Goal: Navigation & Orientation: Find specific page/section

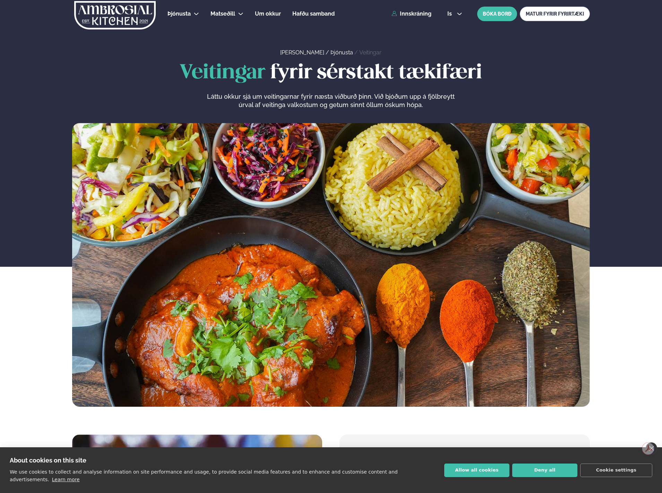
drag, startPoint x: 287, startPoint y: 238, endPoint x: 282, endPoint y: 142, distance: 96.5
click at [244, 47] on link "Katrínartún 4" at bounding box center [238, 48] width 35 height 6
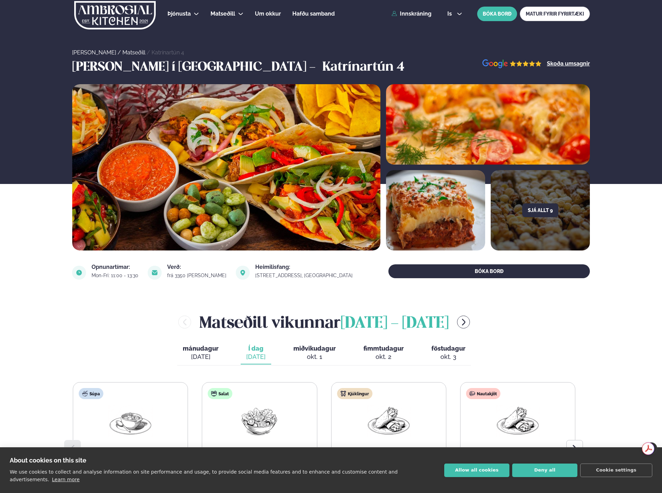
click at [115, 24] on img at bounding box center [114, 15] width 83 height 28
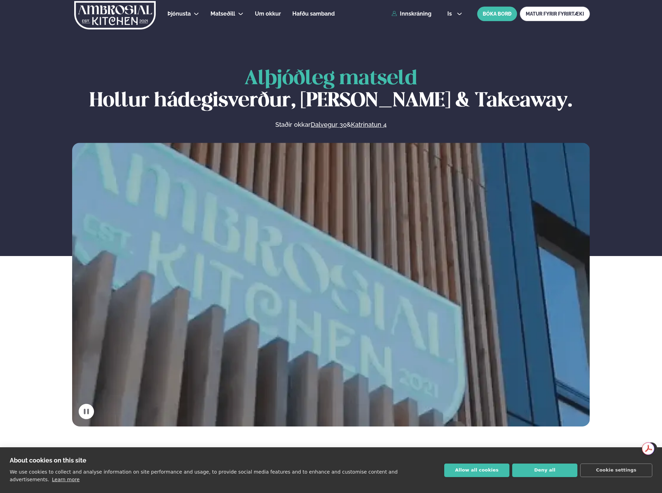
drag, startPoint x: 579, startPoint y: 13, endPoint x: 577, endPoint y: 27, distance: 14.4
click at [579, 13] on link "MATUR FYRIR FYRIRTÆKI" at bounding box center [555, 14] width 70 height 15
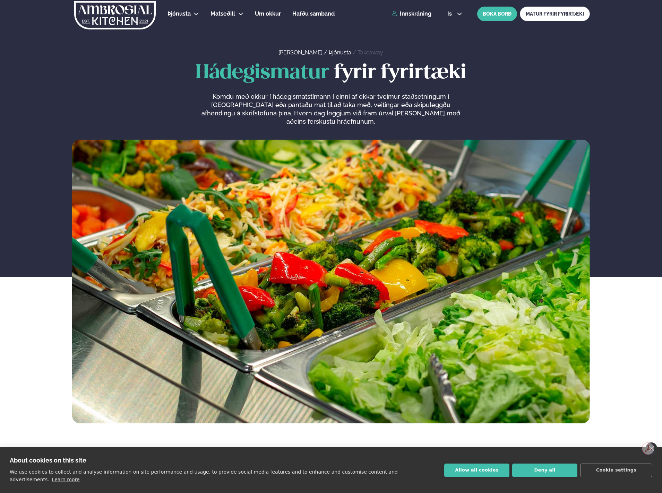
drag, startPoint x: 187, startPoint y: 297, endPoint x: 227, endPoint y: 70, distance: 230.8
click at [141, 15] on img at bounding box center [114, 15] width 83 height 28
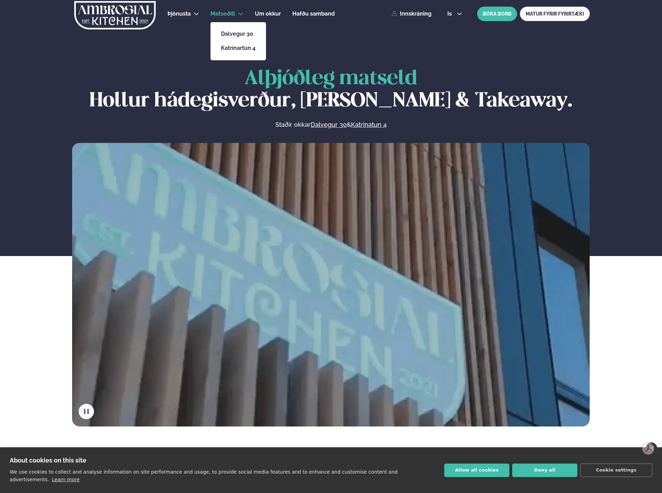
click at [231, 14] on span "Matseðill" at bounding box center [222, 13] width 25 height 7
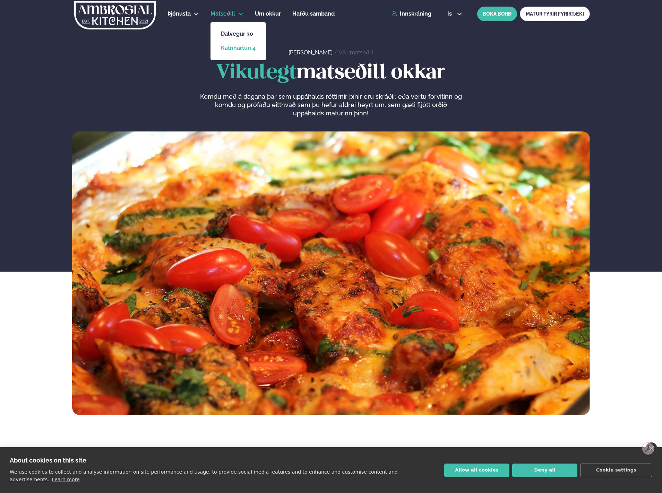
click at [234, 49] on link "Katrínartún 4" at bounding box center [238, 48] width 35 height 6
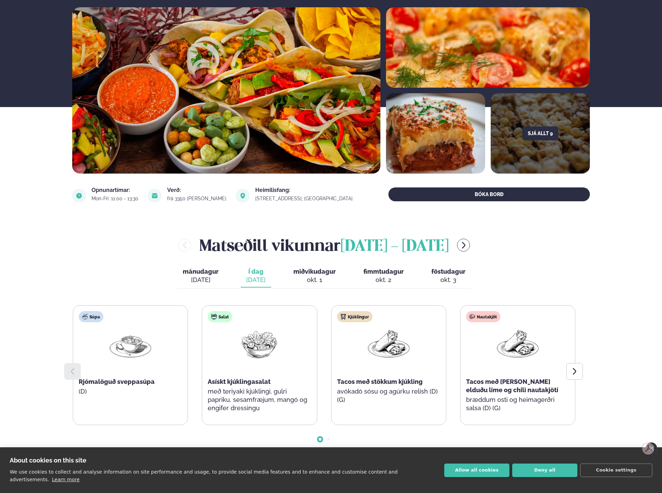
scroll to position [35, 0]
